Goal: Task Accomplishment & Management: Use online tool/utility

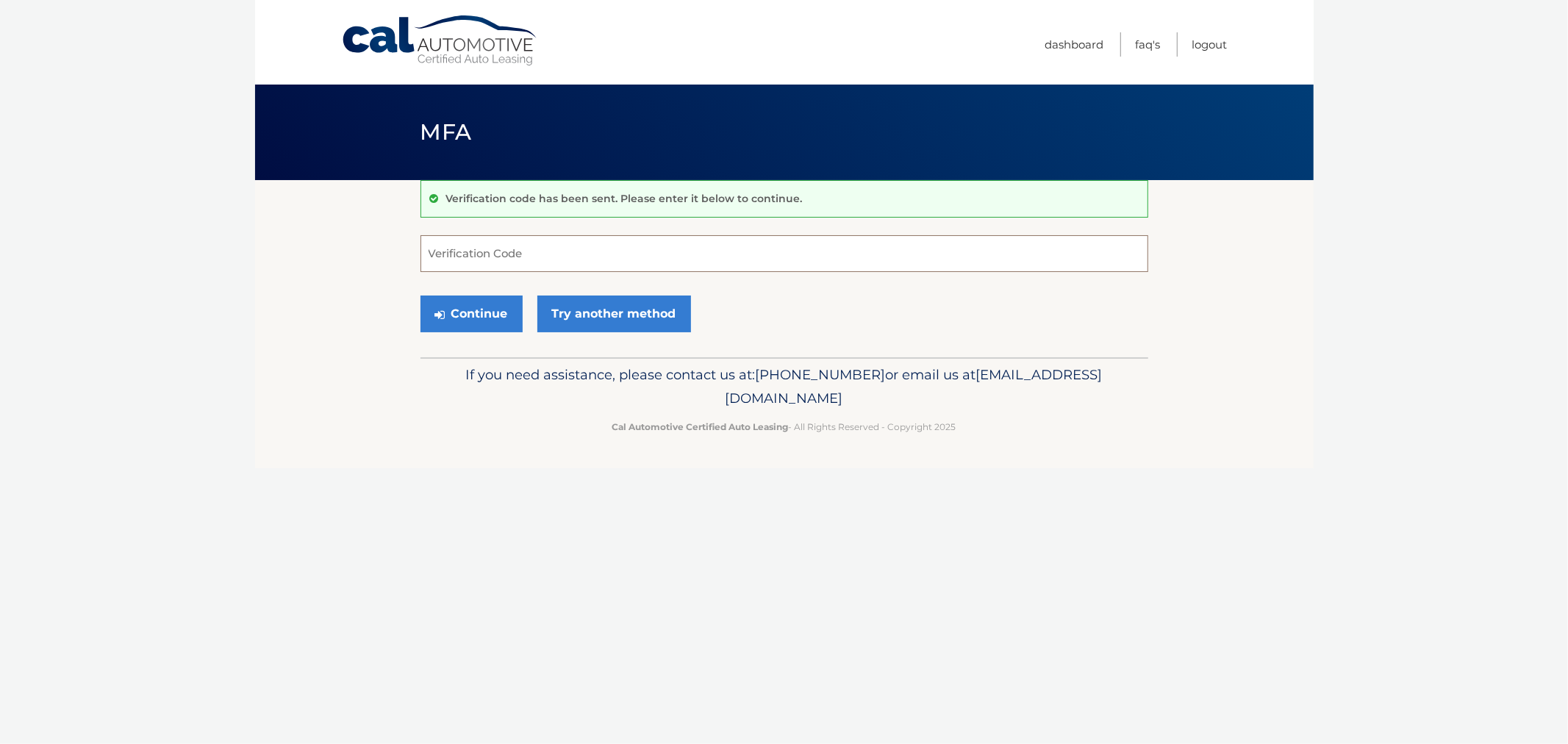
click at [469, 254] on input "Verification Code" at bounding box center [785, 254] width 728 height 37
type input "262233"
click at [421, 295] on button "Continue" at bounding box center [472, 314] width 103 height 37
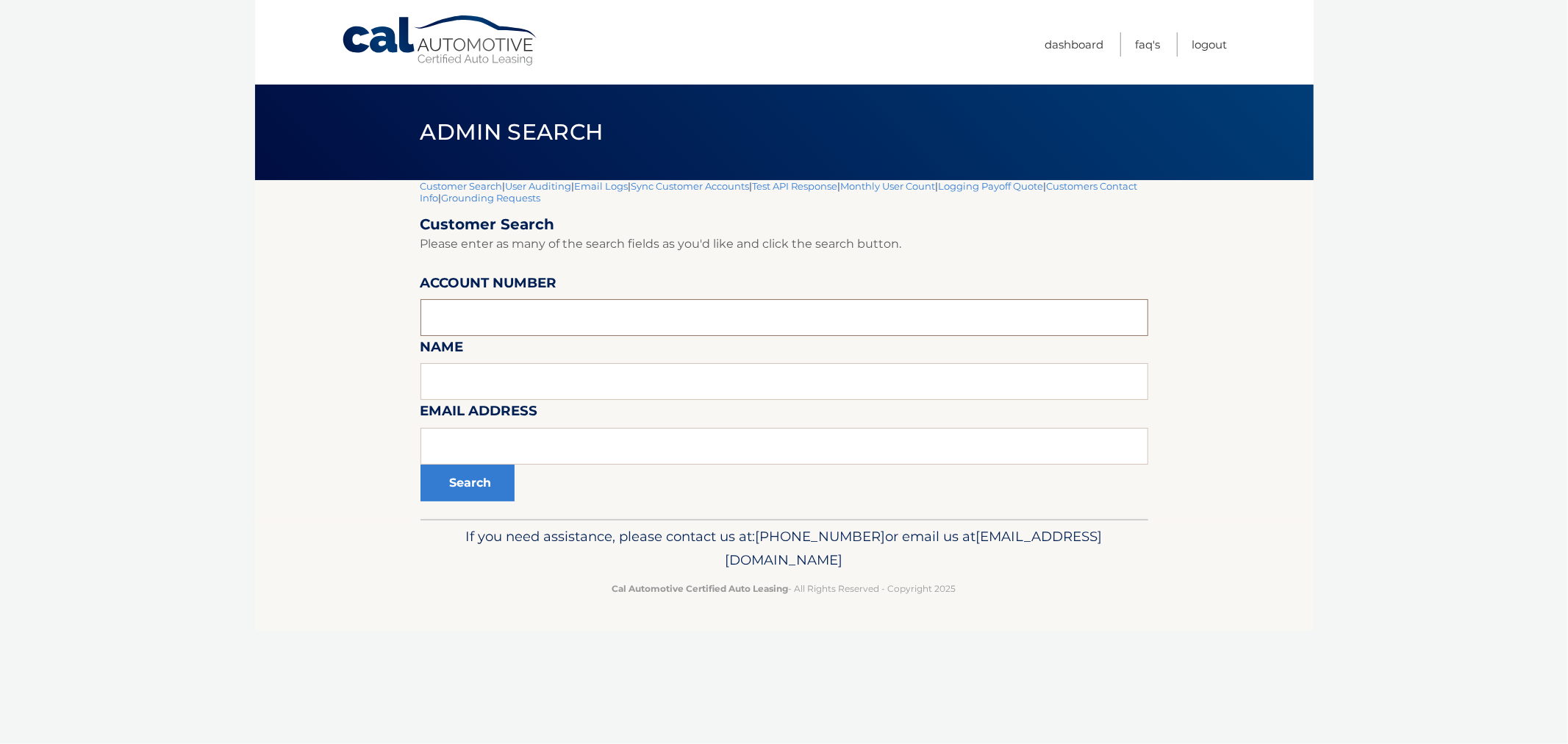
click at [533, 329] on input "text" at bounding box center [785, 318] width 728 height 37
paste input "44455763702"
type input "44455763702"
click at [464, 505] on div "Customer Search | User Auditing | Email Logs | Sync Customer Accounts | Test AP…" at bounding box center [785, 349] width 728 height 338
click at [464, 487] on button "Search" at bounding box center [468, 483] width 94 height 37
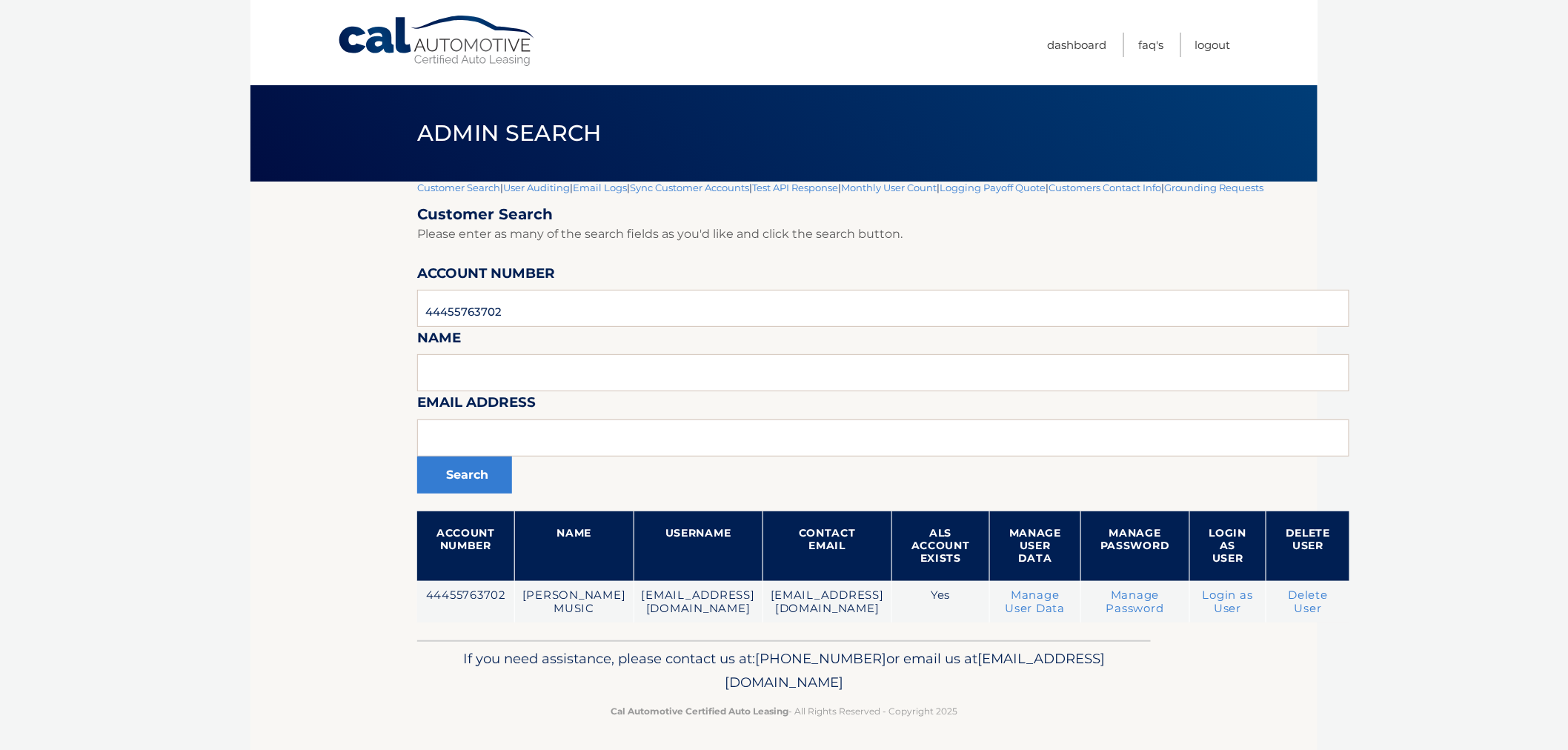
drag, startPoint x: 534, startPoint y: 648, endPoint x: 1075, endPoint y: 729, distance: 547.0
click at [1075, 729] on footer "If you need assistance, please contact us at: 609-807-3200 or email us at Custo…" at bounding box center [784, 697] width 1067 height 112
click at [1075, 727] on footer "If you need assistance, please contact us at: 609-807-3200 or email us at Custo…" at bounding box center [784, 697] width 1067 height 112
drag, startPoint x: 1042, startPoint y: 715, endPoint x: 461, endPoint y: 656, distance: 584.0
click at [465, 664] on div "If you need assistance, please contact us at: 609-807-3200 or email us at Custo…" at bounding box center [784, 681] width 734 height 83
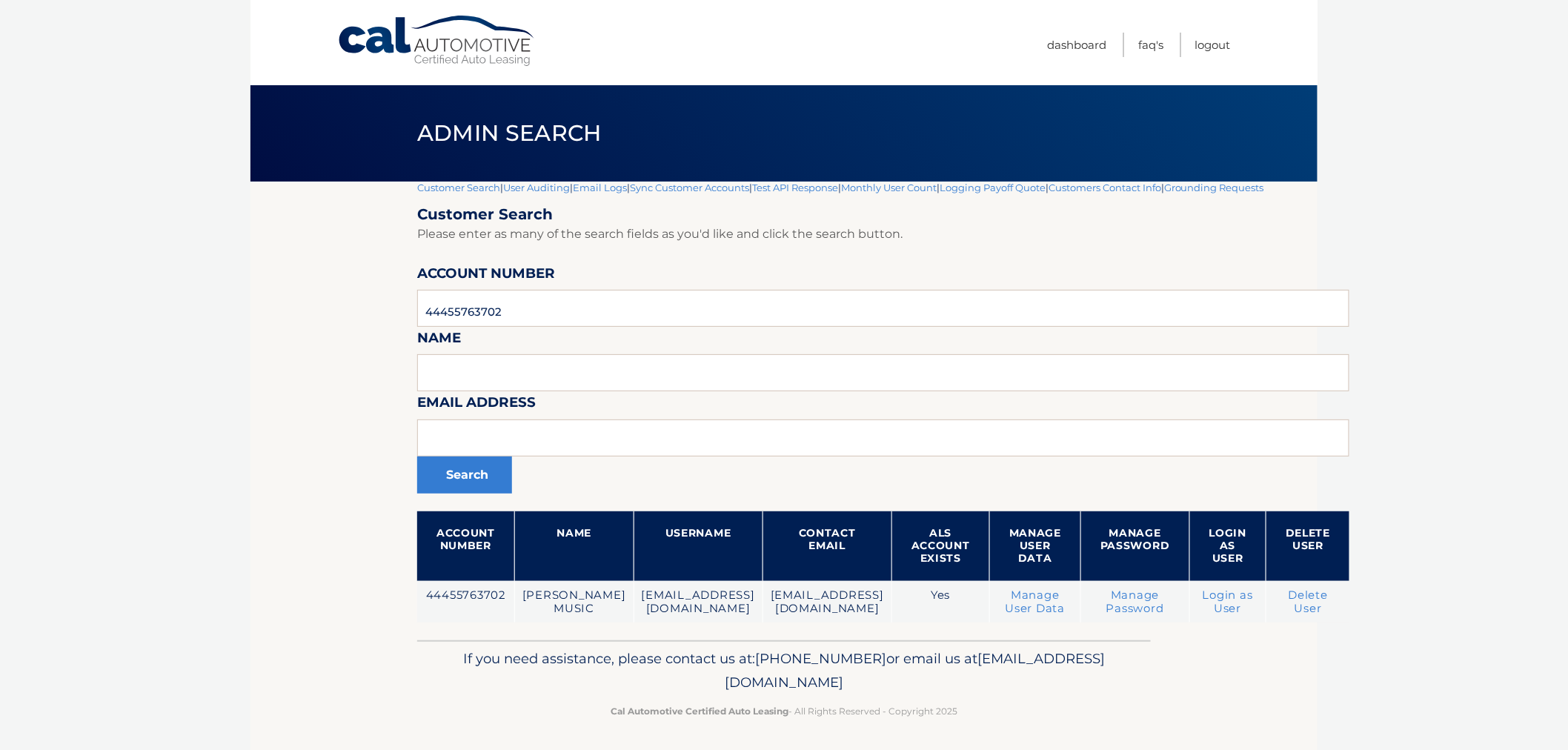
click at [457, 641] on div "If you need assistance, please contact us at: 609-807-3200 or email us at Custo…" at bounding box center [784, 681] width 734 height 83
click at [460, 661] on p "If you need assistance, please contact us at: 609-807-3200 or email us at Custo…" at bounding box center [784, 670] width 715 height 47
click at [469, 658] on p "If you need assistance, please contact us at: 609-807-3200 or email us at Custo…" at bounding box center [784, 670] width 715 height 47
drag, startPoint x: 1013, startPoint y: 695, endPoint x: 455, endPoint y: 671, distance: 558.5
click at [456, 673] on div "If you need assistance, please contact us at: 609-807-3200 or email us at Custo…" at bounding box center [784, 681] width 734 height 83
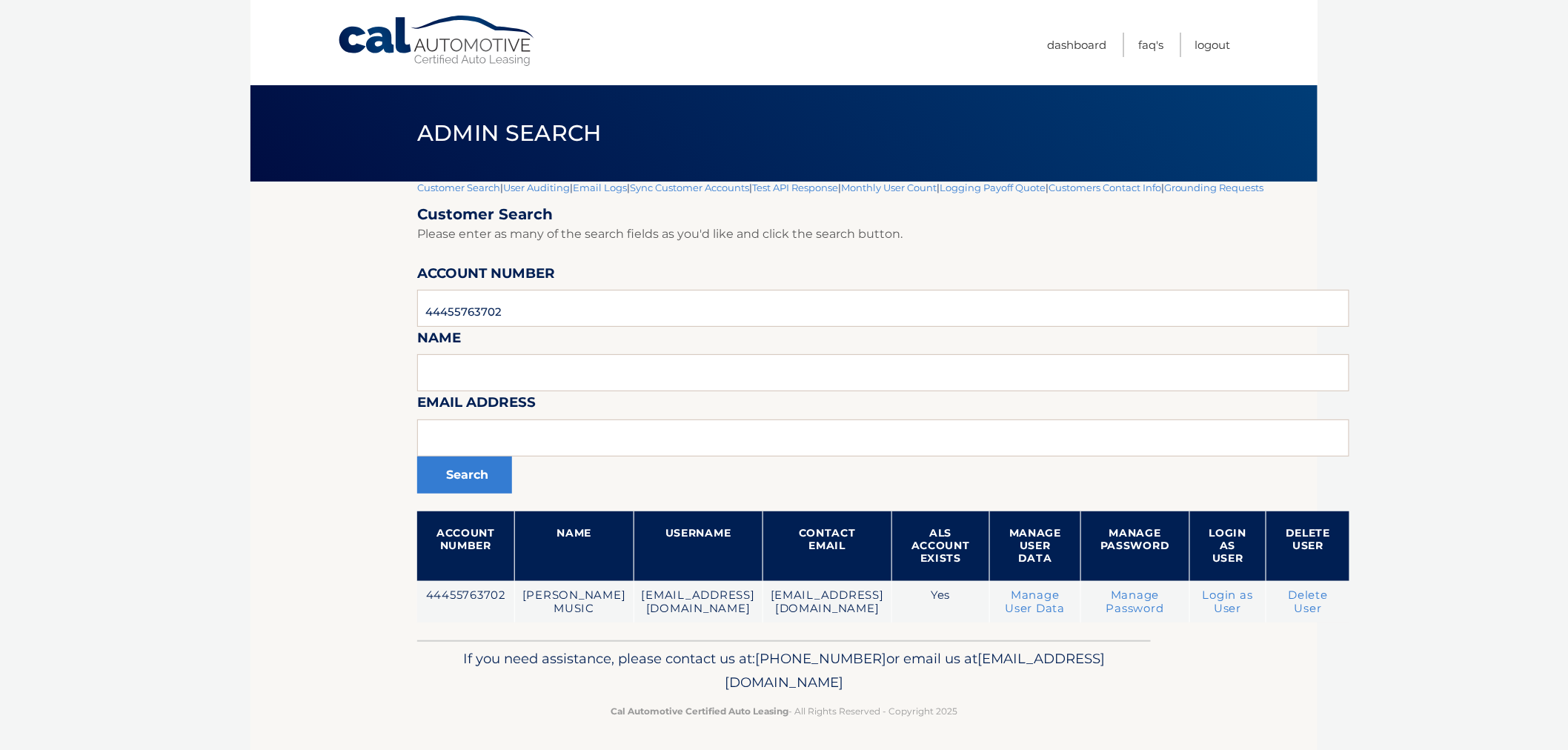
click at [456, 668] on p "If you need assistance, please contact us at: 609-807-3200 or email us at Custo…" at bounding box center [784, 670] width 715 height 47
drag, startPoint x: 465, startPoint y: 645, endPoint x: 979, endPoint y: 710, distance: 518.1
click at [976, 709] on div "If you need assistance, please contact us at: 609-807-3200 or email us at Custo…" at bounding box center [784, 681] width 734 height 83
click at [981, 710] on p "Cal Automotive Certified Auto Leasing - All Rights Reserved - Copyright 2025" at bounding box center [784, 710] width 715 height 15
drag, startPoint x: 637, startPoint y: 673, endPoint x: 489, endPoint y: 638, distance: 152.1
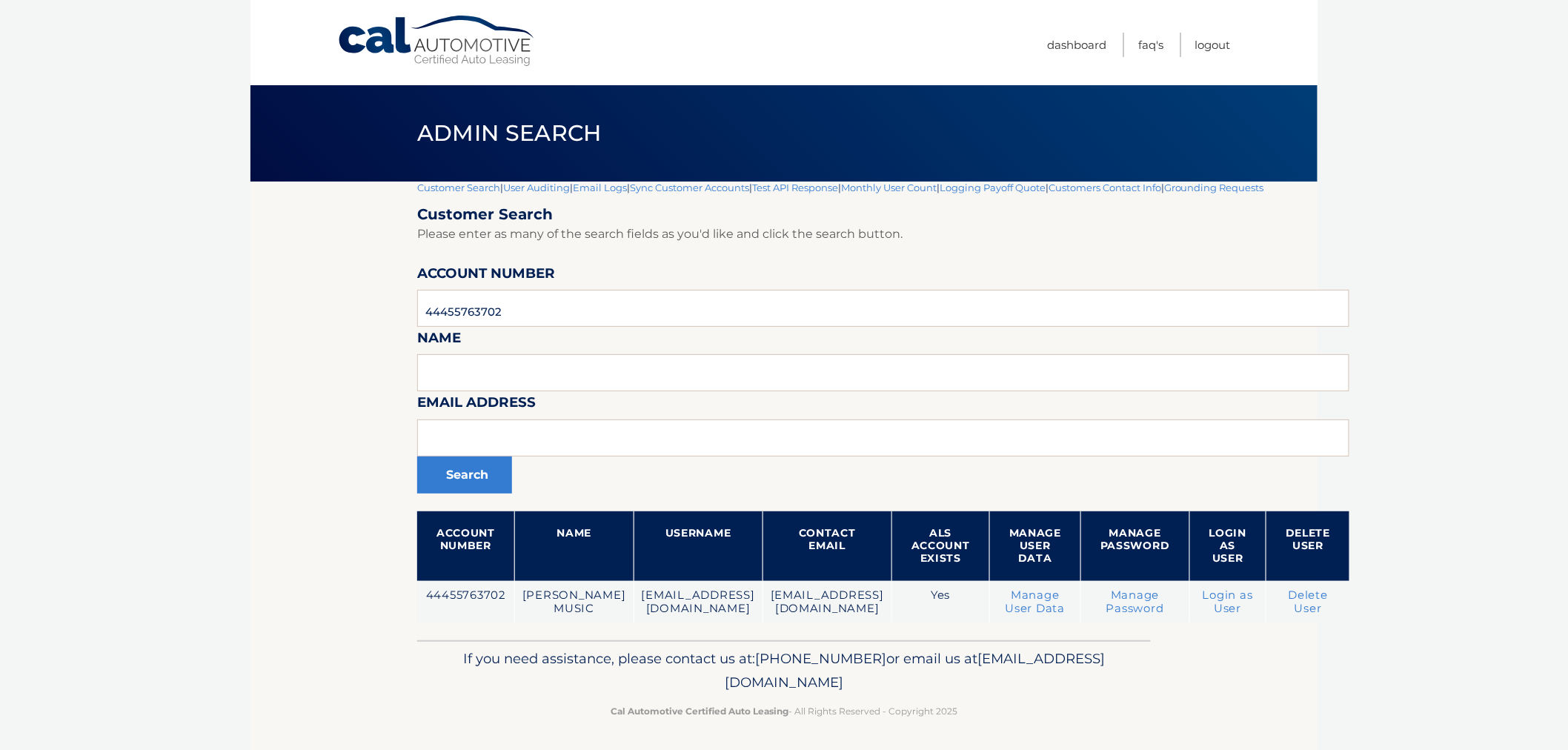
click at [490, 638] on div "Cal Automotive Menu Dashboard FAQ's Logout |" at bounding box center [784, 375] width 1067 height 750
click at [489, 639] on div "Customer Search | User Auditing | Email Logs | Sync Customer Accounts | Test AP…" at bounding box center [883, 411] width 932 height 459
drag, startPoint x: 831, startPoint y: 670, endPoint x: 1099, endPoint y: 684, distance: 268.4
click at [1099, 684] on p "If you need assistance, please contact us at: 609-807-3200 or email us at Custo…" at bounding box center [784, 670] width 715 height 47
click at [1095, 698] on div "If you need assistance, please contact us at: 609-807-3200 or email us at Custo…" at bounding box center [784, 681] width 734 height 83
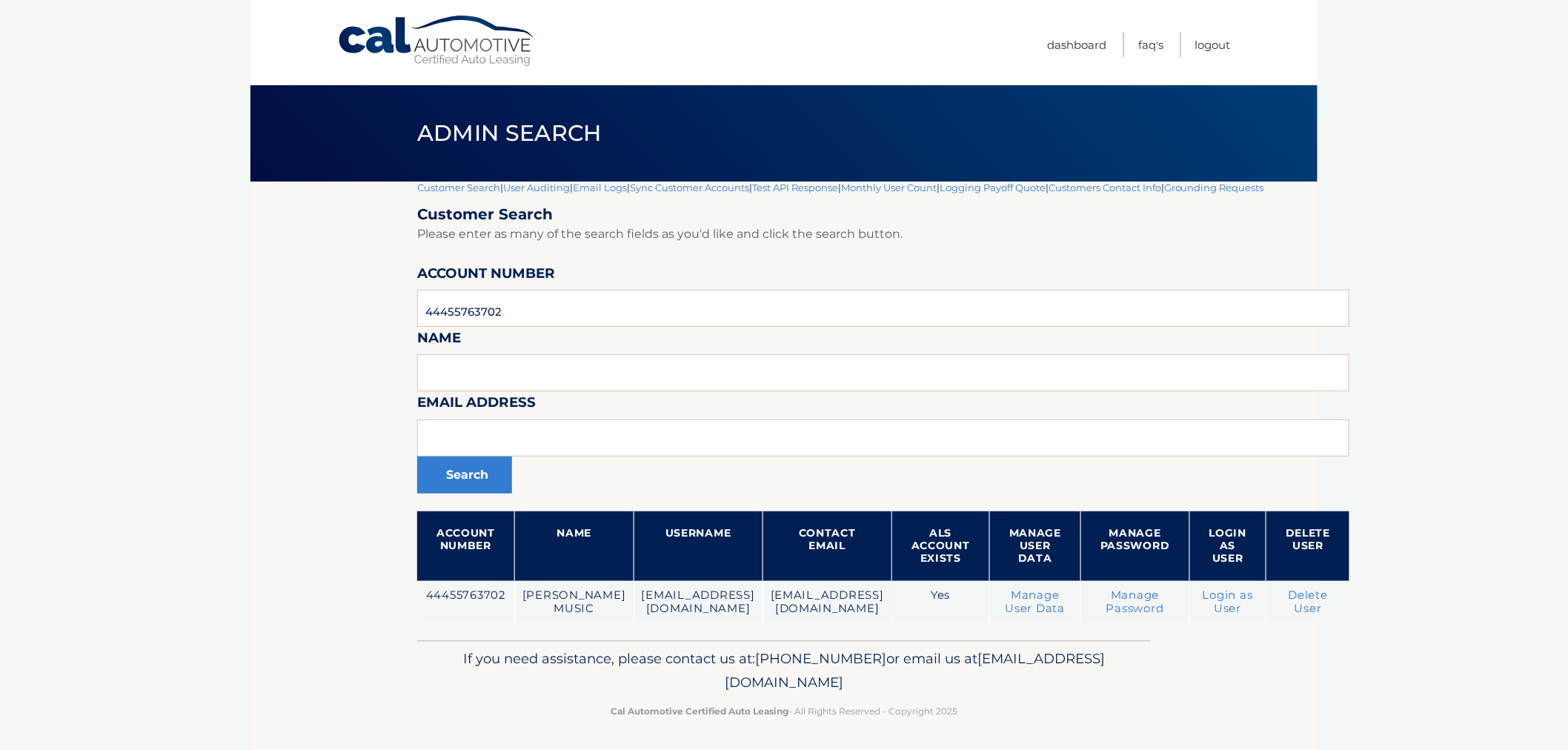
drag, startPoint x: 1051, startPoint y: 719, endPoint x: 494, endPoint y: 634, distance: 563.4
click at [495, 632] on div "Cal Automotive Menu Dashboard FAQ's Logout |" at bounding box center [784, 375] width 1067 height 750
click at [489, 649] on p "If you need assistance, please contact us at: 609-807-3200 or email us at Custo…" at bounding box center [784, 670] width 715 height 47
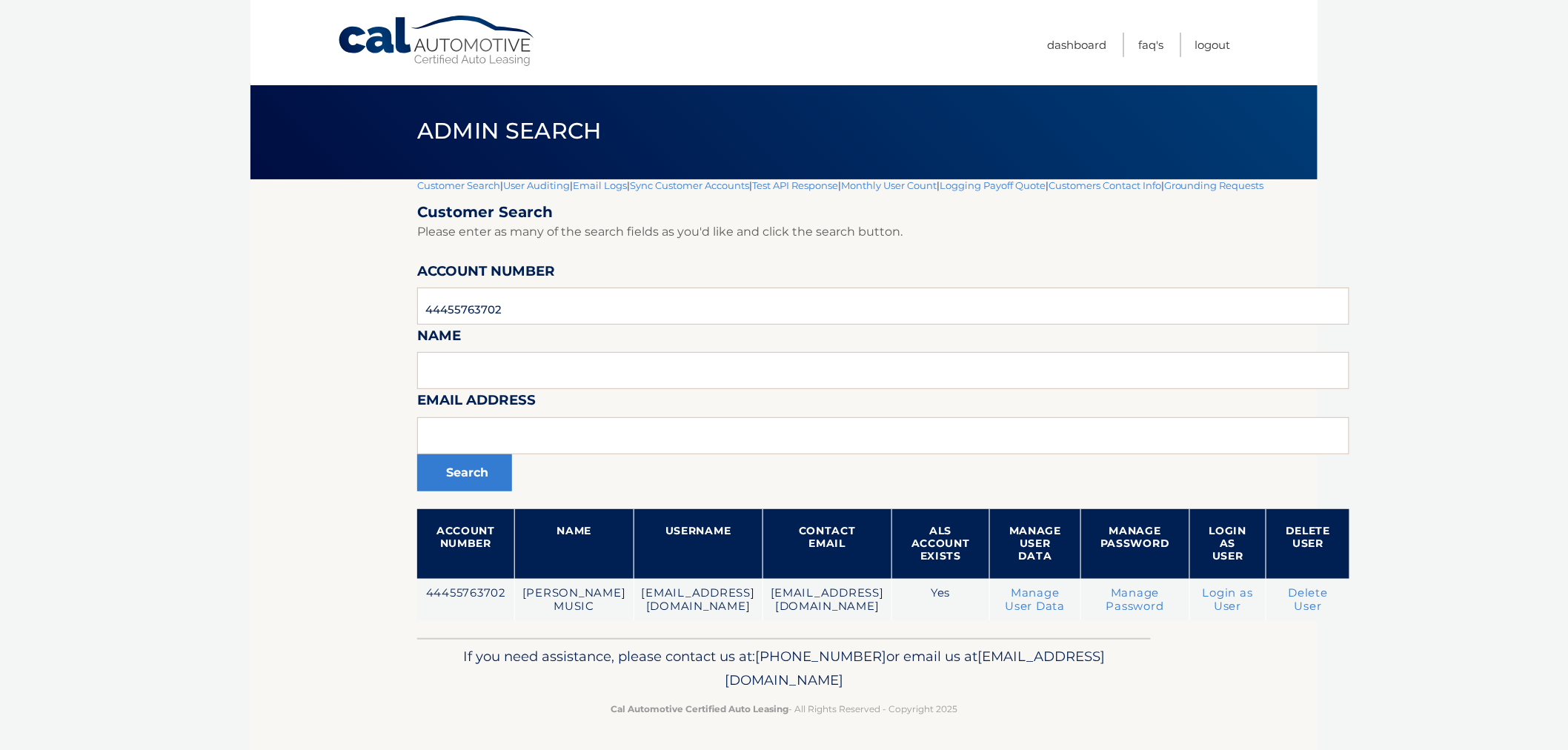
drag, startPoint x: 412, startPoint y: 500, endPoint x: 1124, endPoint y: 770, distance: 761.5
click at [1124, 747] on html "Cal Automotive Menu Dashboard FAQ's Logout" at bounding box center [784, 373] width 1568 height 750
click at [1056, 747] on footer "If you need assistance, please contact us at: 609-807-3200 or email us at Custo…" at bounding box center [784, 694] width 1067 height 112
drag, startPoint x: 1000, startPoint y: 716, endPoint x: 388, endPoint y: 128, distance: 848.7
click at [389, 137] on div "Cal Automotive Menu Dashboard FAQ's Logout |" at bounding box center [784, 373] width 1067 height 750
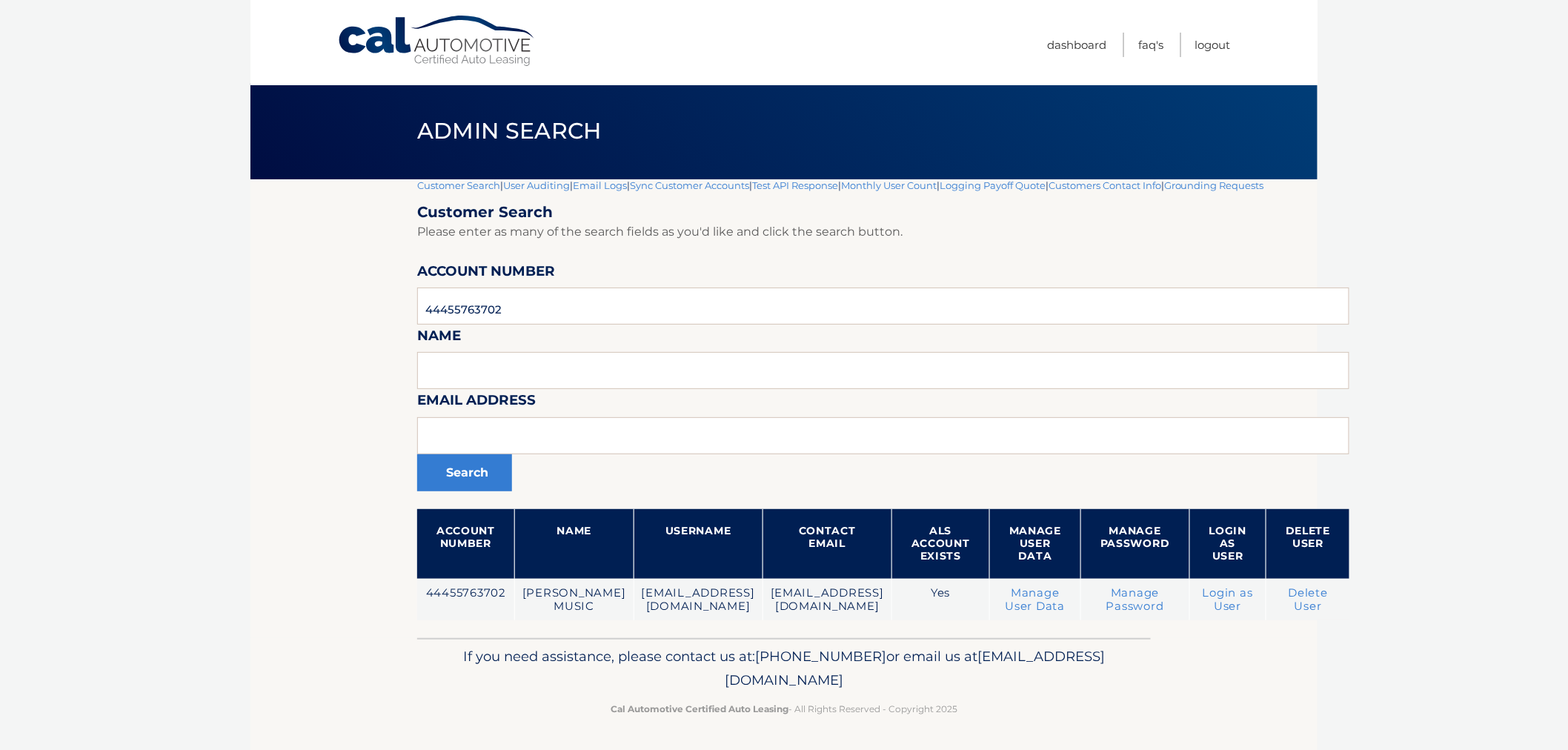
click at [388, 121] on div "Admin Search" at bounding box center [784, 131] width 1067 height 96
click at [390, 125] on div "Admin Search" at bounding box center [784, 131] width 1067 height 96
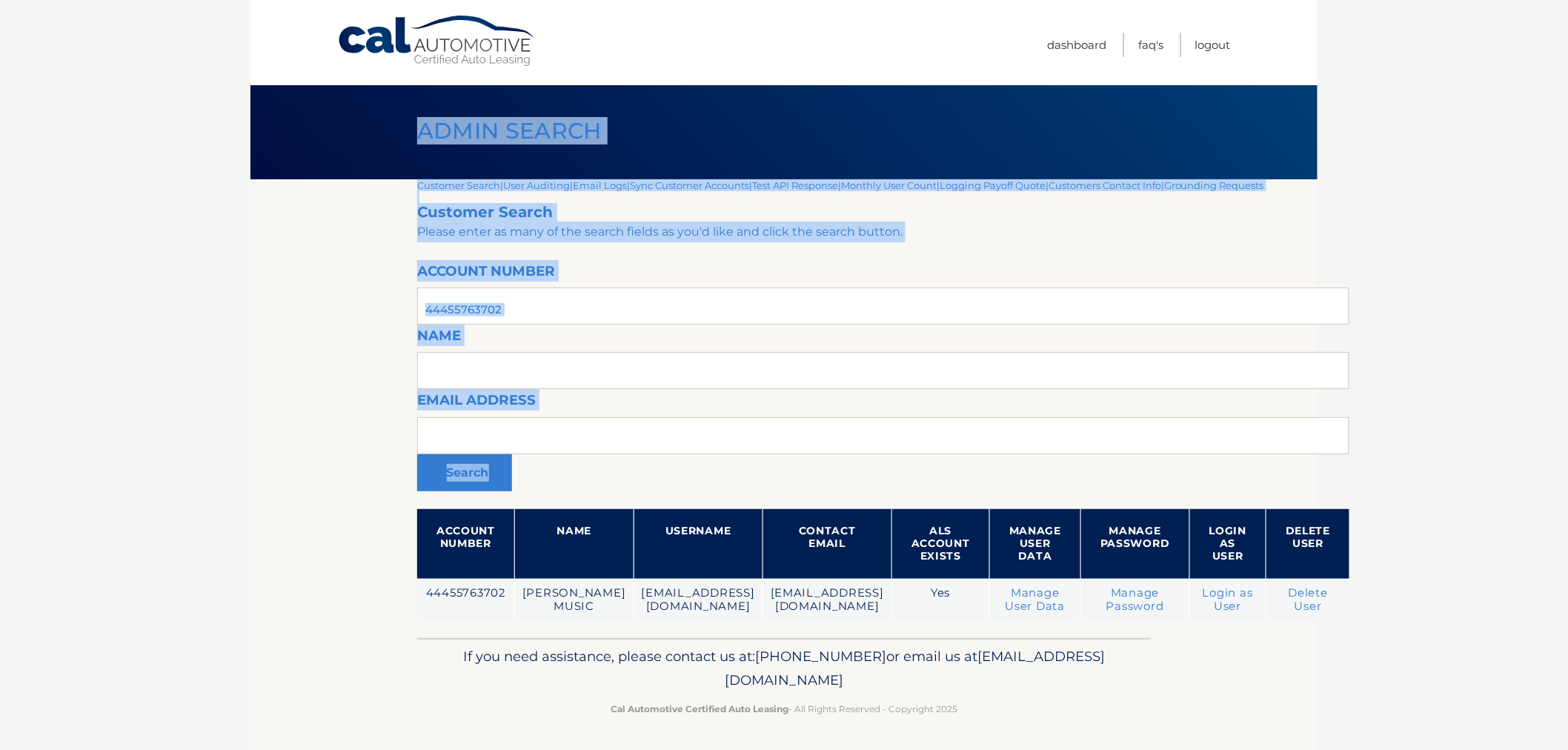
drag, startPoint x: 453, startPoint y: 166, endPoint x: 1087, endPoint y: 705, distance: 832.2
click at [1102, 650] on div "Cal Automotive Menu Dashboard FAQ's Logout |" at bounding box center [784, 373] width 1067 height 750
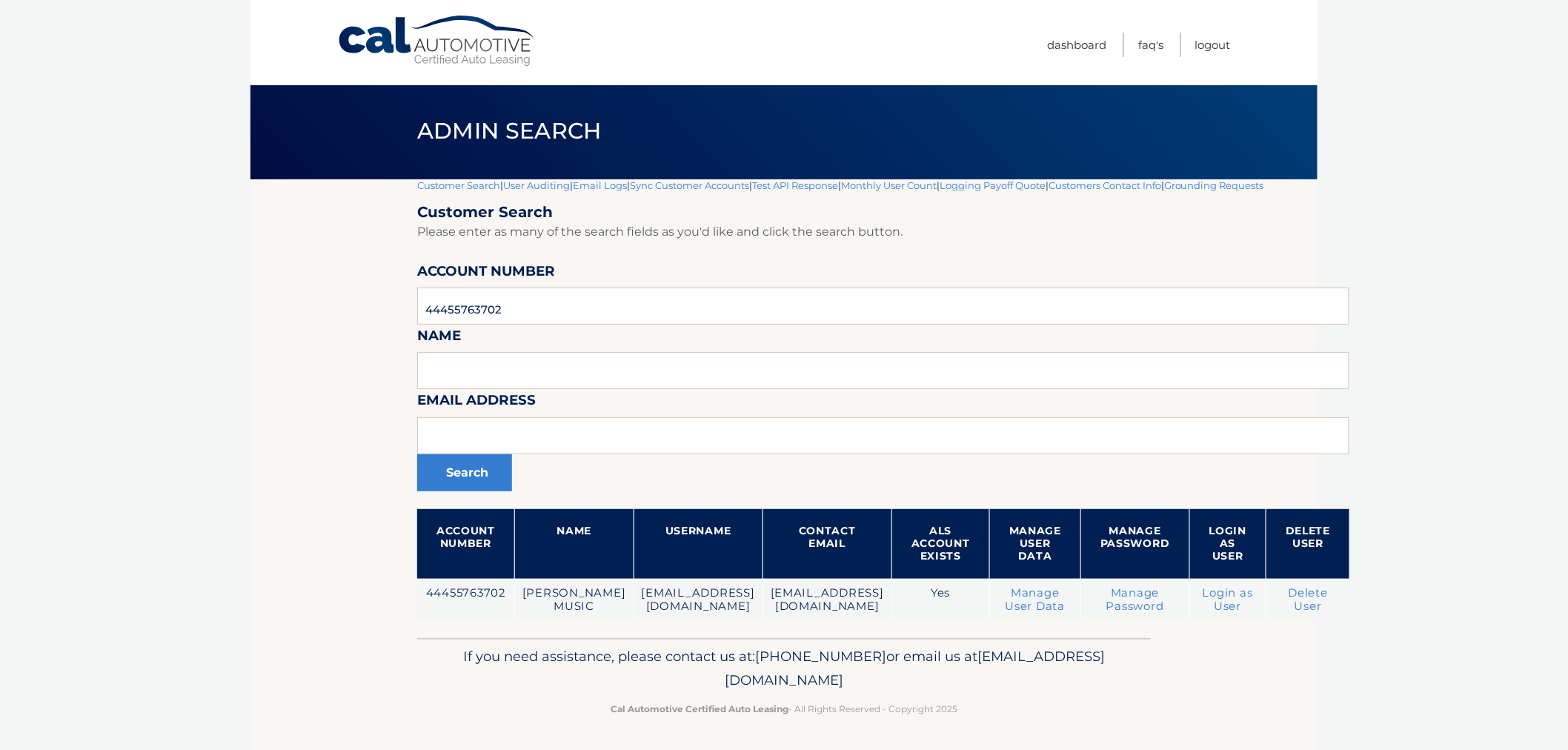
click at [1086, 712] on p "Cal Automotive Certified Auto Leasing - All Rights Reserved - Copyright 2025" at bounding box center [784, 708] width 715 height 15
drag, startPoint x: 867, startPoint y: 668, endPoint x: 422, endPoint y: 231, distance: 623.7
click at [424, 235] on div "Cal Automotive Menu Dashboard FAQ's Logout |" at bounding box center [784, 373] width 1067 height 750
drag, startPoint x: 398, startPoint y: 187, endPoint x: 378, endPoint y: 151, distance: 41.2
click at [378, 151] on main "Admin Search Customer Search | User Auditing | Email Logs | Sync Customer Accou…" at bounding box center [784, 318] width 1067 height 640
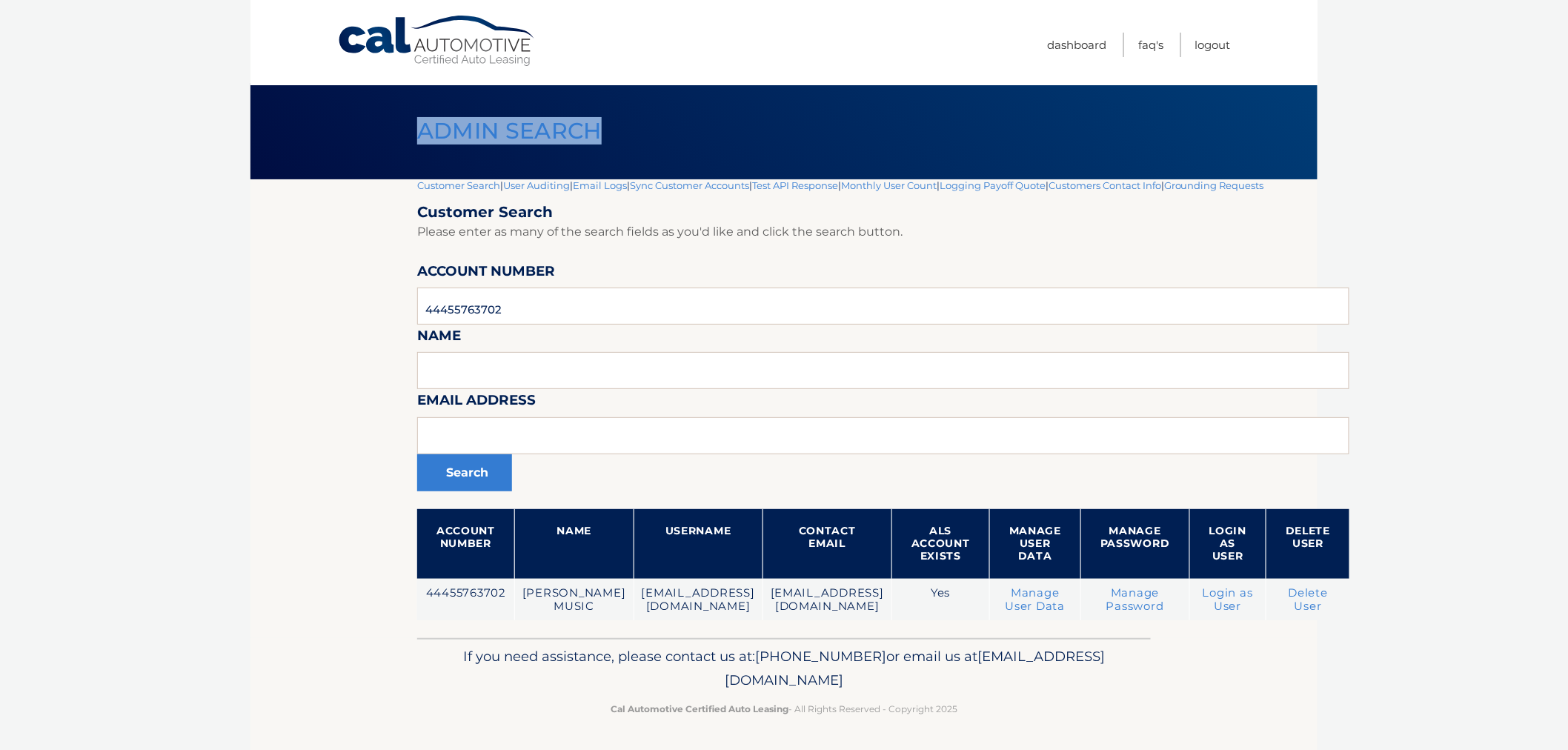
click at [376, 145] on div "Admin Search" at bounding box center [784, 131] width 1067 height 96
drag, startPoint x: 381, startPoint y: 131, endPoint x: 1079, endPoint y: 726, distance: 917.2
click at [1080, 726] on div "Cal Automotive Menu Dashboard FAQ's Logout |" at bounding box center [784, 373] width 1067 height 750
click at [1079, 726] on footer "If you need assistance, please contact us at: 609-807-3200 or email us at Custo…" at bounding box center [784, 694] width 1067 height 112
click at [64, 359] on body "Cal Automotive Menu Dashboard FAQ's Logout |" at bounding box center [784, 373] width 1568 height 750
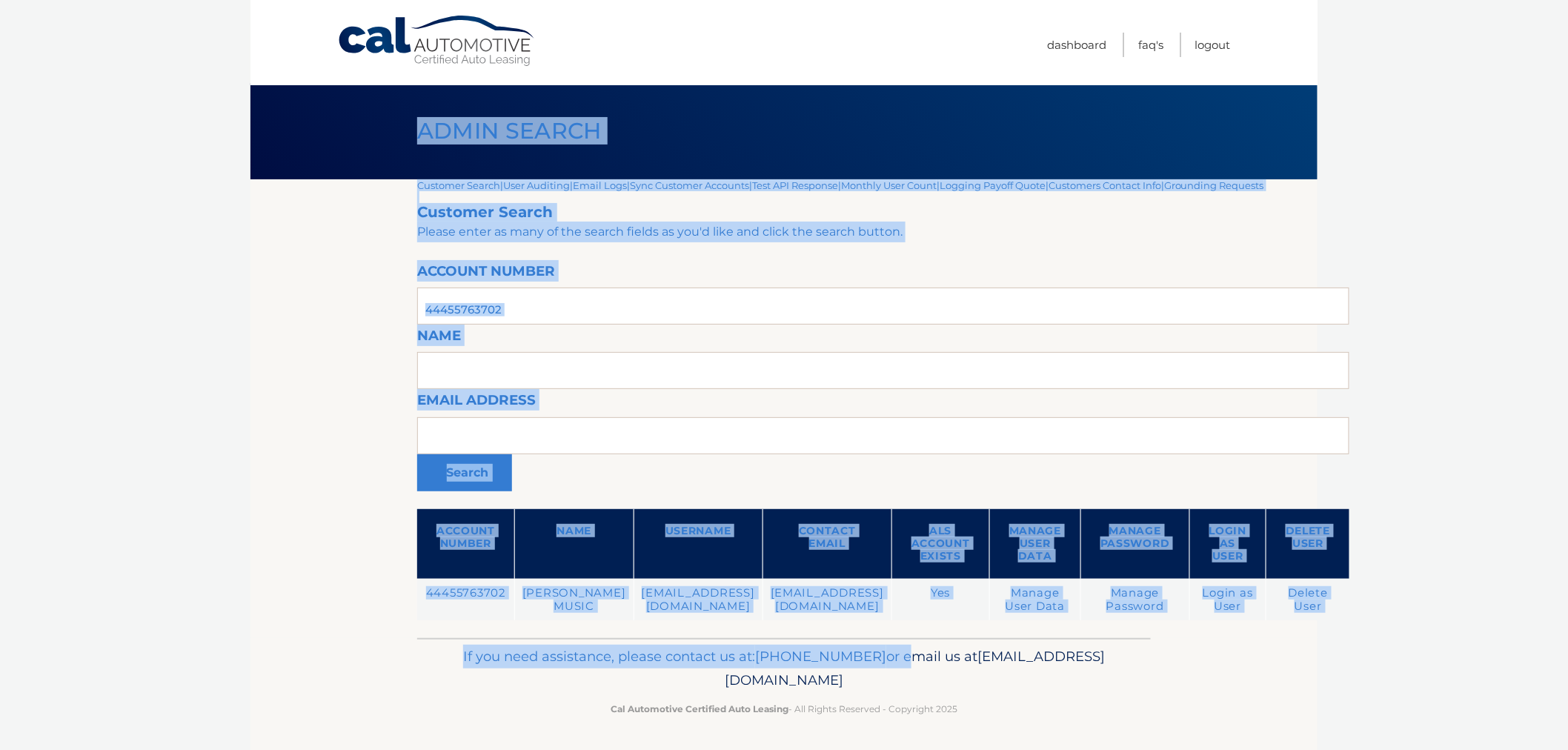
drag, startPoint x: 183, startPoint y: 116, endPoint x: 1003, endPoint y: 706, distance: 1010.2
click at [952, 663] on body "Cal Automotive Menu Dashboard FAQ's Logout |" at bounding box center [784, 373] width 1568 height 750
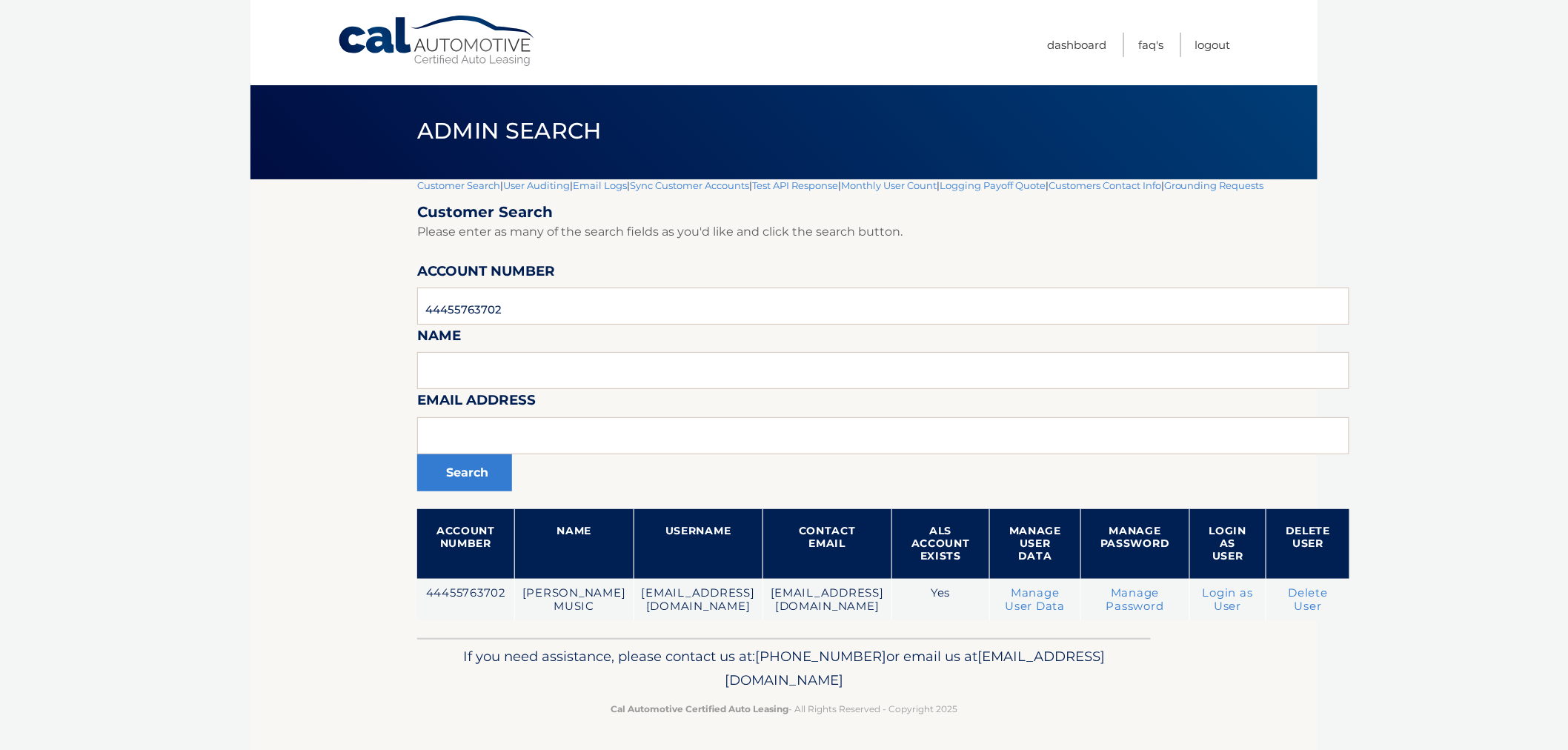
click at [1003, 706] on p "Cal Automotive Certified Auto Leasing - All Rights Reserved - Copyright 2025" at bounding box center [784, 708] width 715 height 15
drag, startPoint x: 968, startPoint y: 707, endPoint x: 284, endPoint y: 94, distance: 918.5
click at [284, 94] on div "Cal Automotive Menu Dashboard FAQ's Logout |" at bounding box center [784, 373] width 1067 height 750
click at [358, 135] on div "Admin Search" at bounding box center [784, 131] width 1067 height 96
drag, startPoint x: 372, startPoint y: 201, endPoint x: 381, endPoint y: 212, distance: 14.2
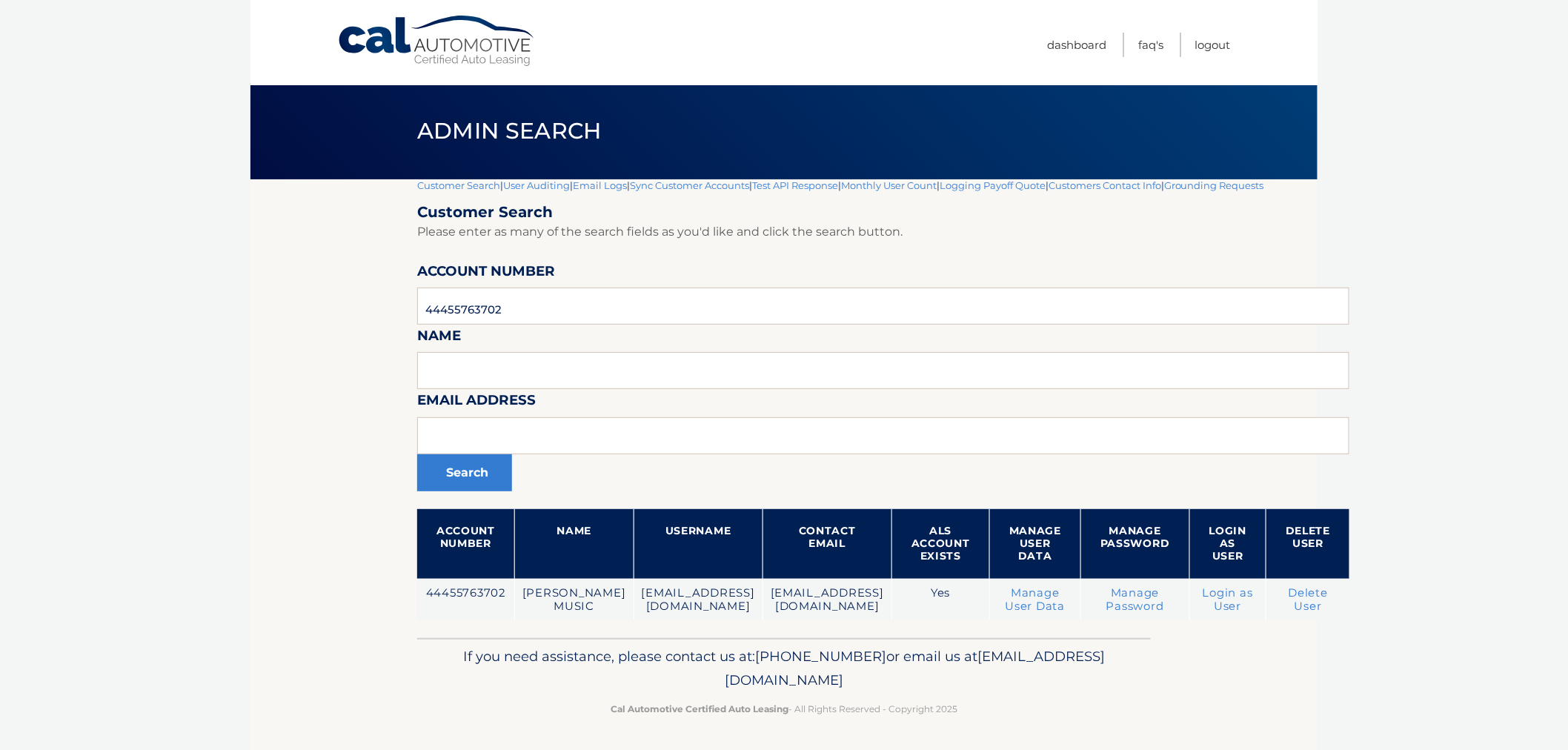
click at [373, 204] on section "Customer Search | User Auditing | Email Logs | Sync Customer Accounts | Test AP…" at bounding box center [784, 408] width 1067 height 459
drag, startPoint x: 427, startPoint y: 212, endPoint x: 1049, endPoint y: 723, distance: 805.0
click at [1049, 724] on div "Cal Automotive Menu Dashboard FAQ's Logout |" at bounding box center [784, 373] width 1067 height 750
click at [1049, 723] on footer "If you need assistance, please contact us at: 609-807-3200 or email us at Custo…" at bounding box center [784, 694] width 1067 height 112
drag, startPoint x: 900, startPoint y: 648, endPoint x: 390, endPoint y: 126, distance: 729.8
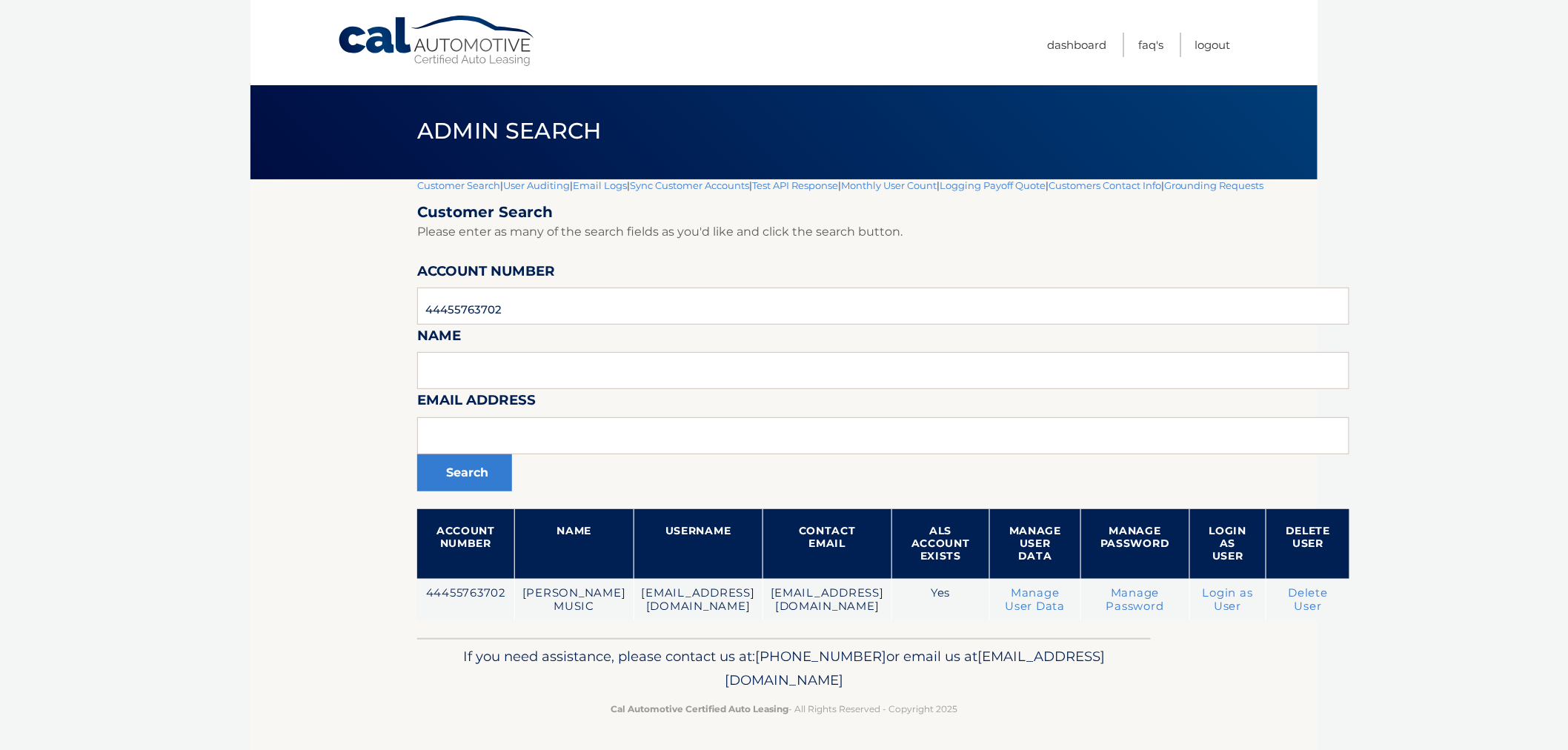
click at [390, 126] on div "Cal Automotive Menu Dashboard FAQ's Logout |" at bounding box center [784, 373] width 1067 height 750
click at [390, 126] on div "Admin Search" at bounding box center [784, 131] width 1067 height 96
click at [312, 175] on div "Admin Search" at bounding box center [784, 131] width 1067 height 96
drag, startPoint x: 346, startPoint y: 112, endPoint x: 996, endPoint y: 716, distance: 887.3
click at [996, 716] on div "Cal Automotive Menu Dashboard FAQ's Logout |" at bounding box center [784, 373] width 1067 height 750
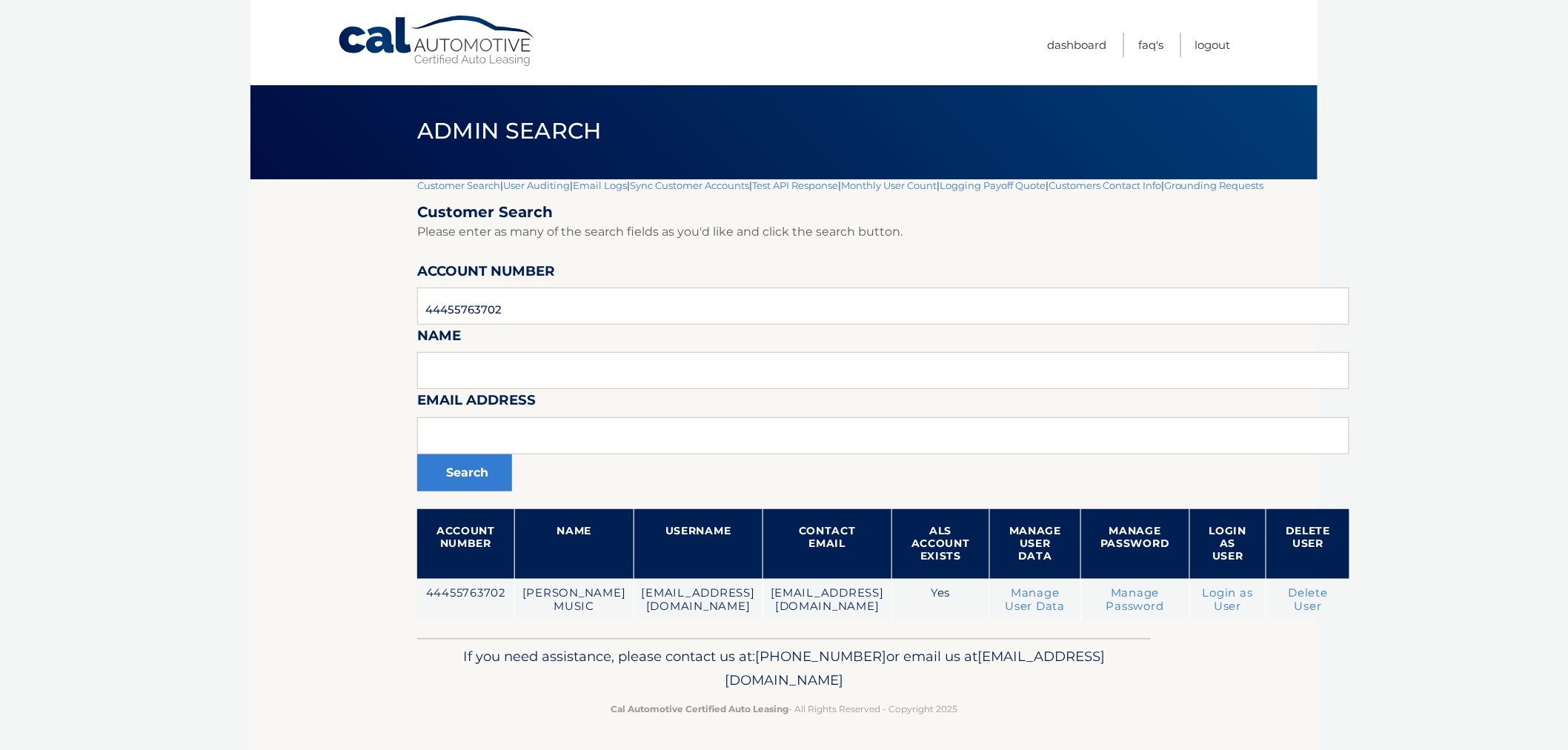
click at [995, 712] on p "Cal Automotive Certified Auto Leasing - All Rights Reserved - Copyright 2025" at bounding box center [784, 708] width 715 height 15
click at [990, 705] on p "Cal Automotive Certified Auto Leasing - All Rights Reserved - Copyright 2025" at bounding box center [784, 708] width 715 height 15
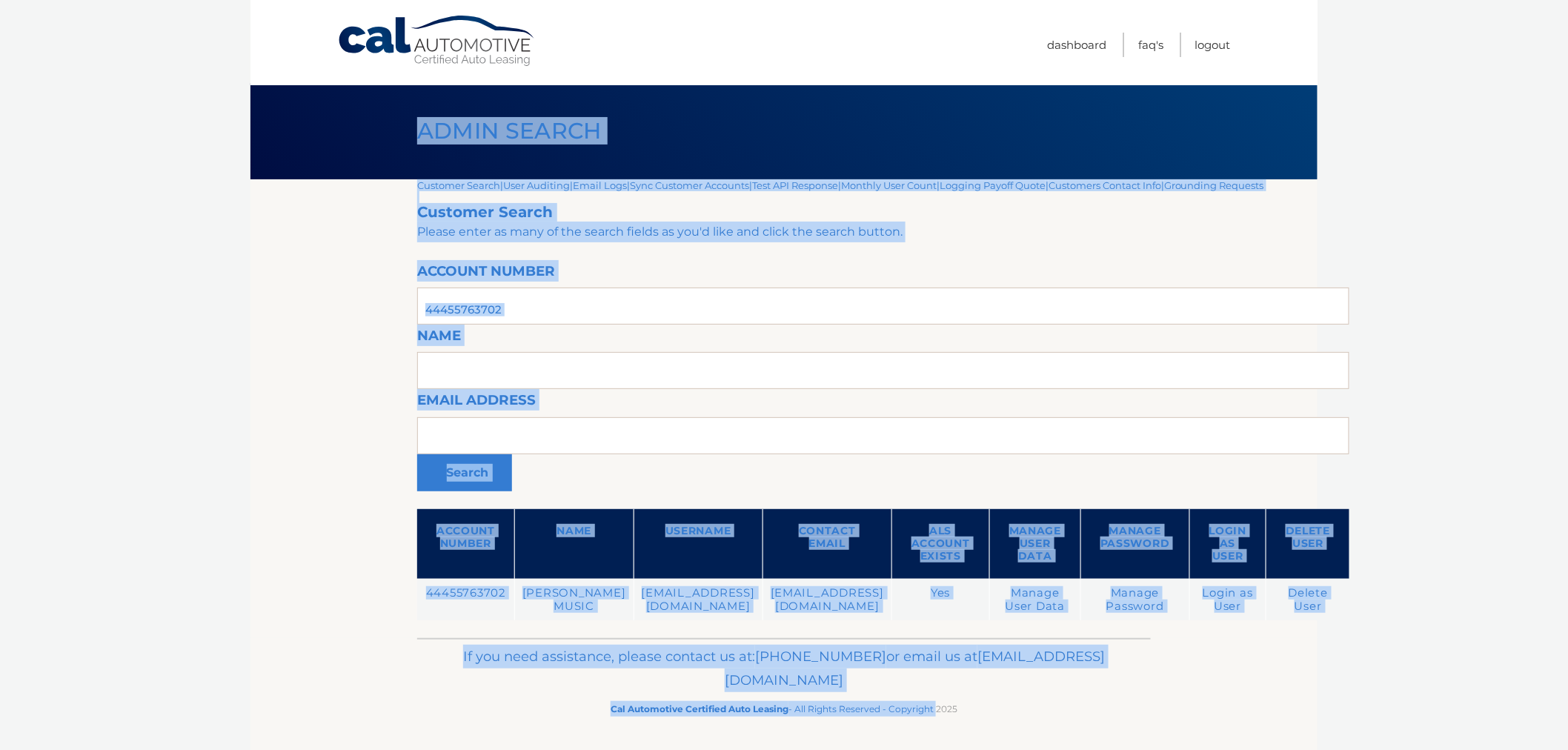
drag, startPoint x: 924, startPoint y: 704, endPoint x: 336, endPoint y: 113, distance: 833.7
click at [336, 113] on div "Cal Automotive Menu Dashboard FAQ's Logout |" at bounding box center [784, 373] width 1067 height 750
click at [342, 121] on div "Admin Search" at bounding box center [784, 131] width 1067 height 96
